Goal: Task Accomplishment & Management: Manage account settings

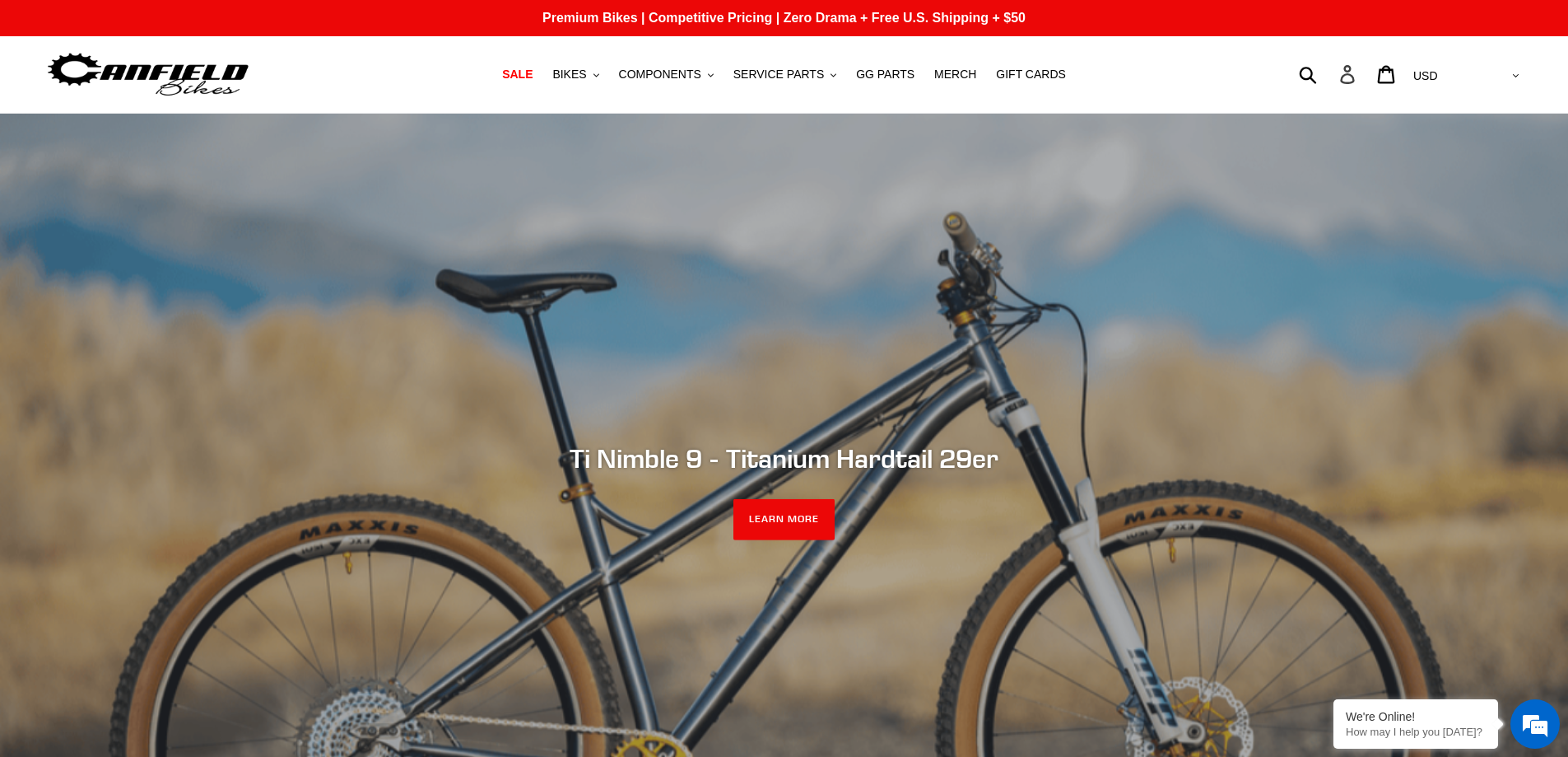
click at [1357, 76] on icon at bounding box center [1347, 74] width 18 height 19
